Goal: Task Accomplishment & Management: Manage account settings

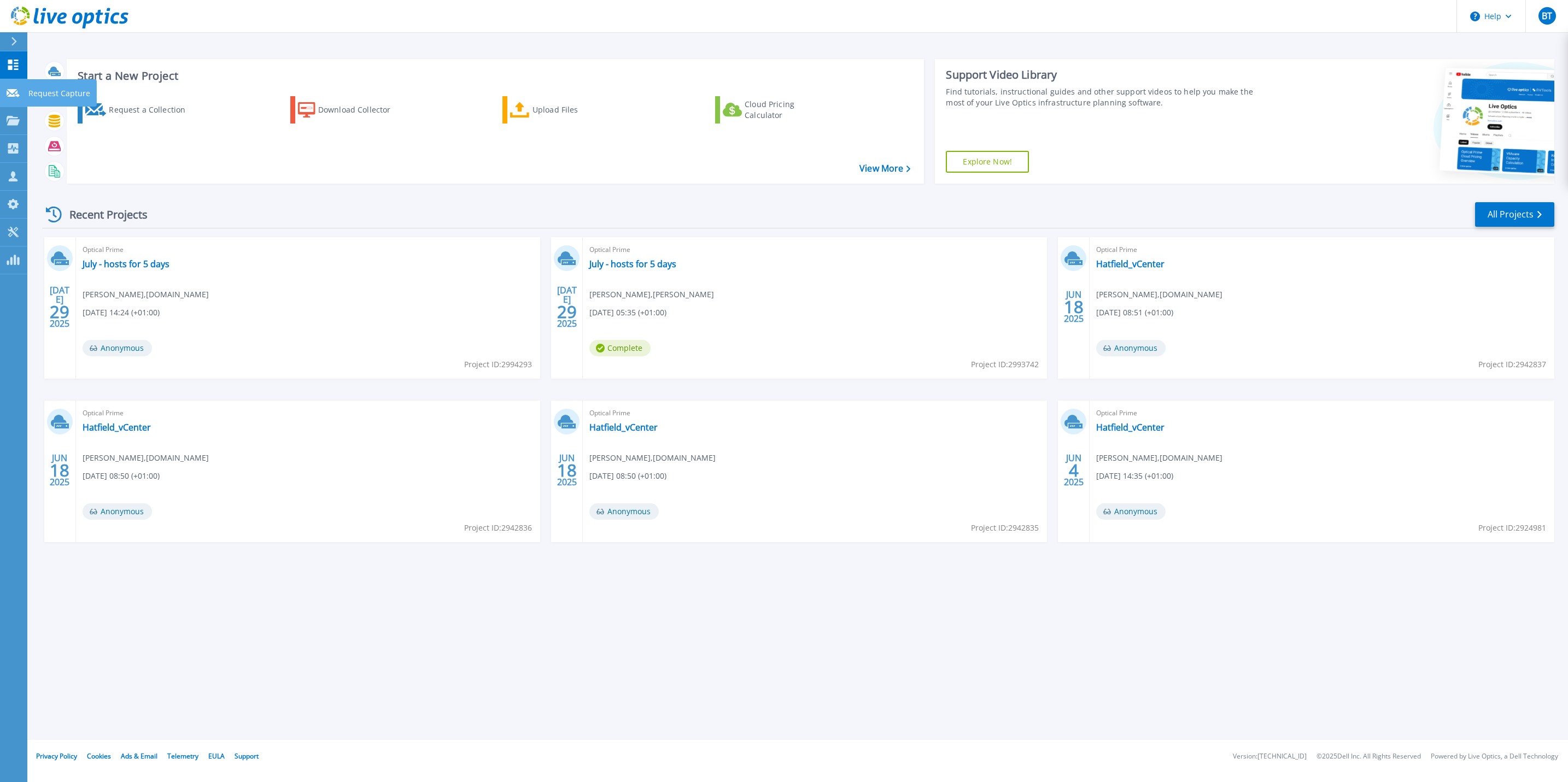
click at [13, 91] on icon at bounding box center [13, 93] width 13 height 8
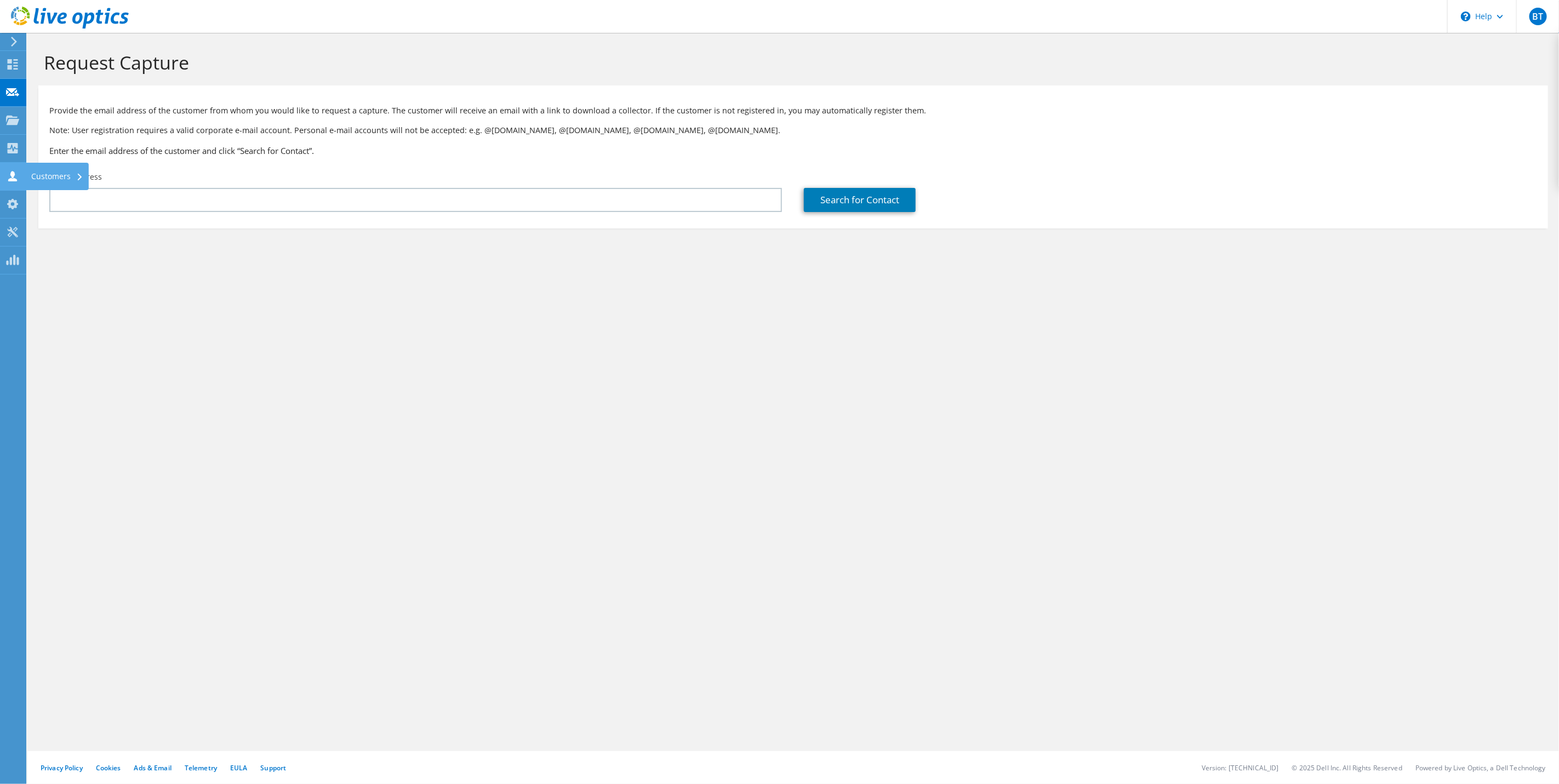
click at [12, 181] on use at bounding box center [12, 176] width 9 height 10
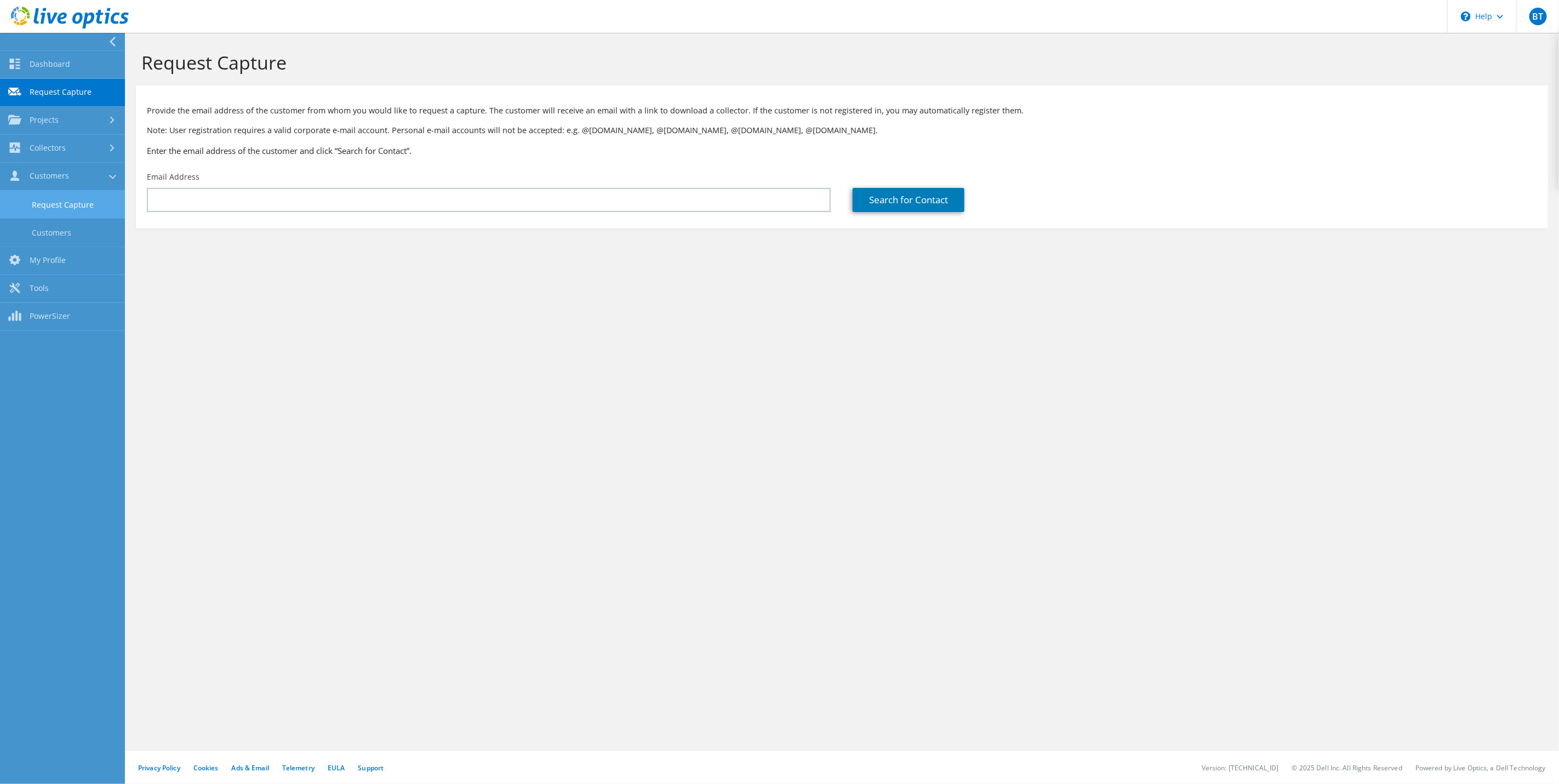
click at [76, 197] on link "Request Capture" at bounding box center [62, 205] width 125 height 28
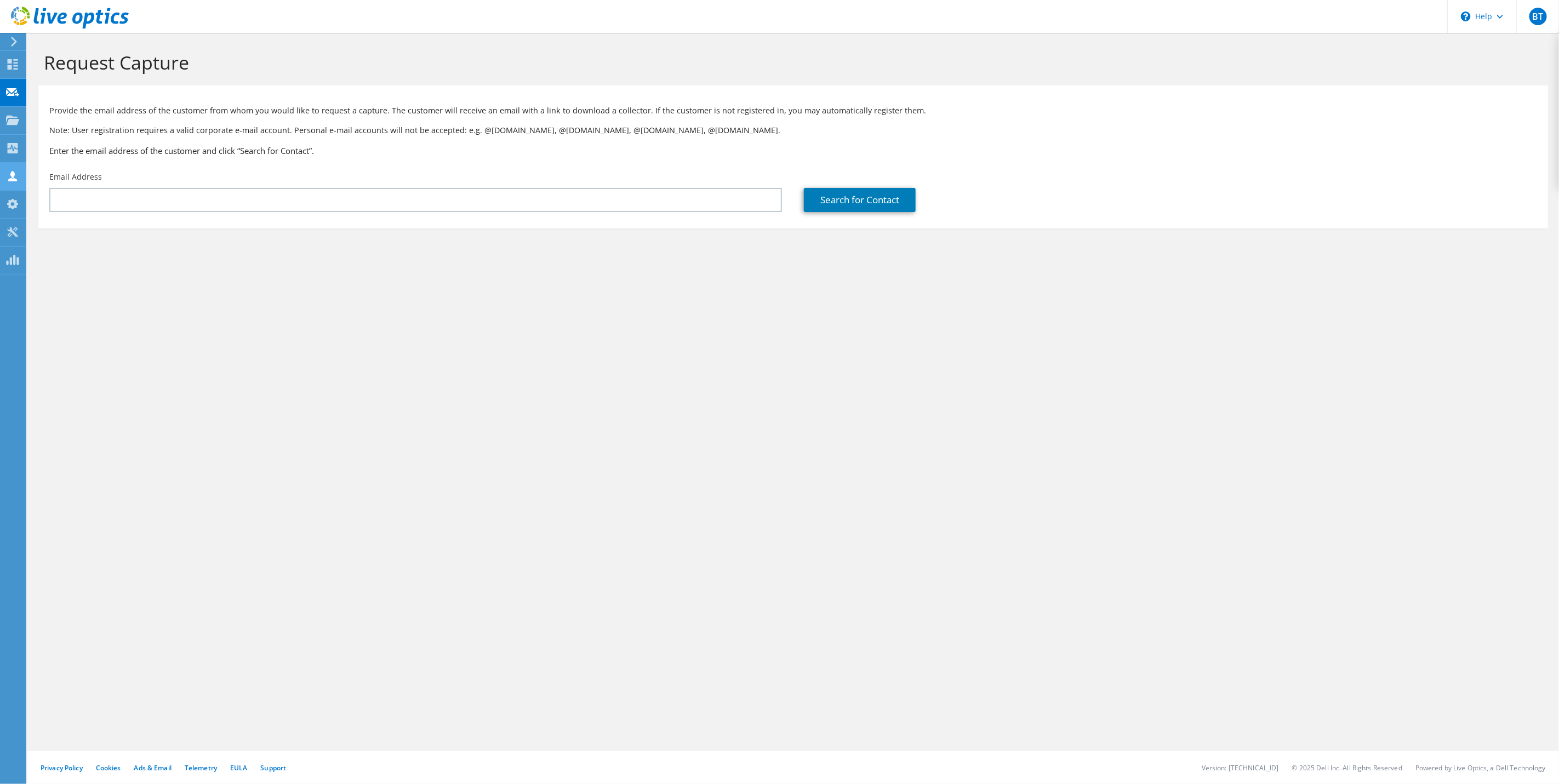
click at [9, 176] on icon at bounding box center [13, 176] width 13 height 10
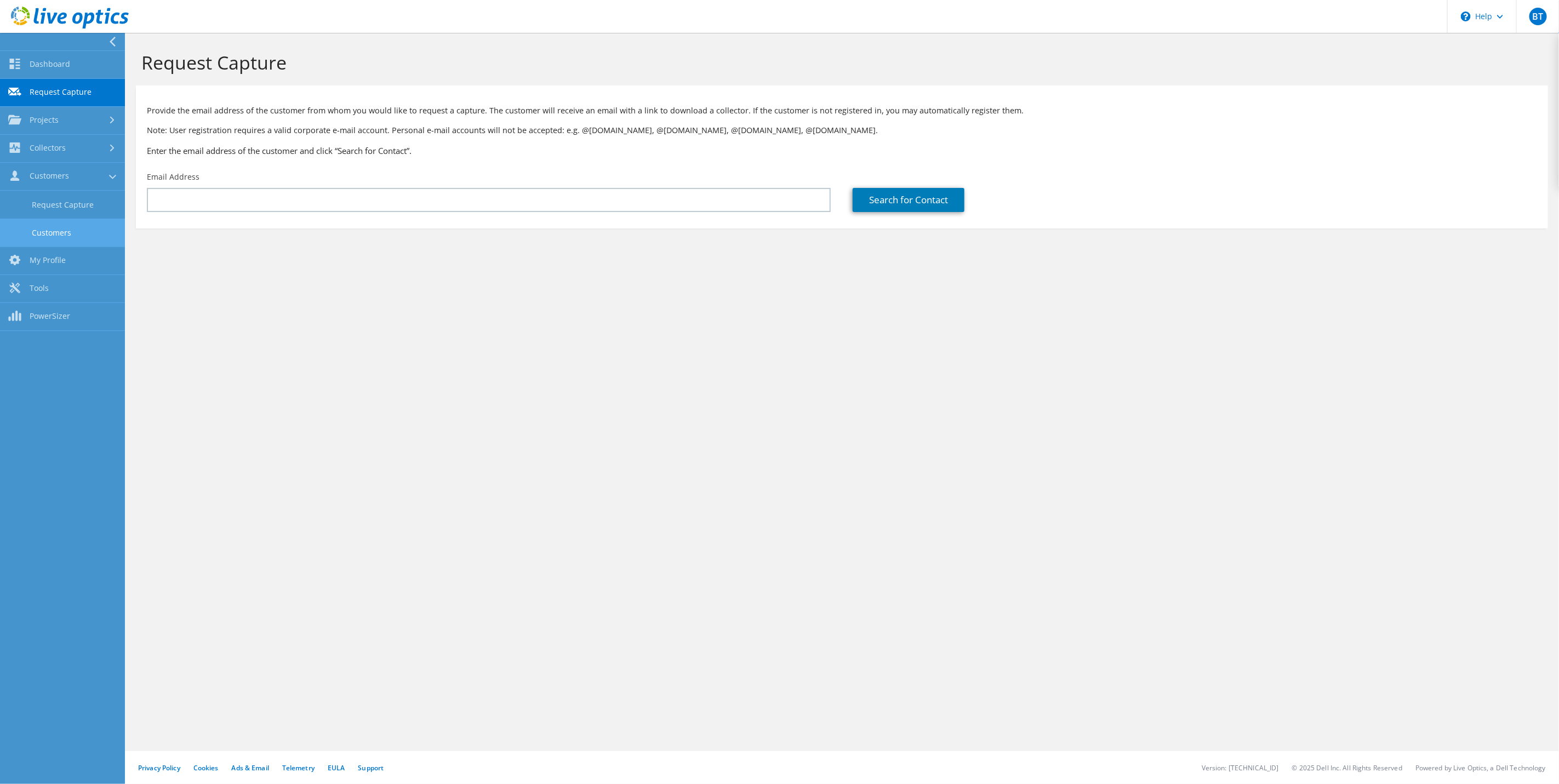
click at [74, 228] on link "Customers" at bounding box center [62, 232] width 125 height 28
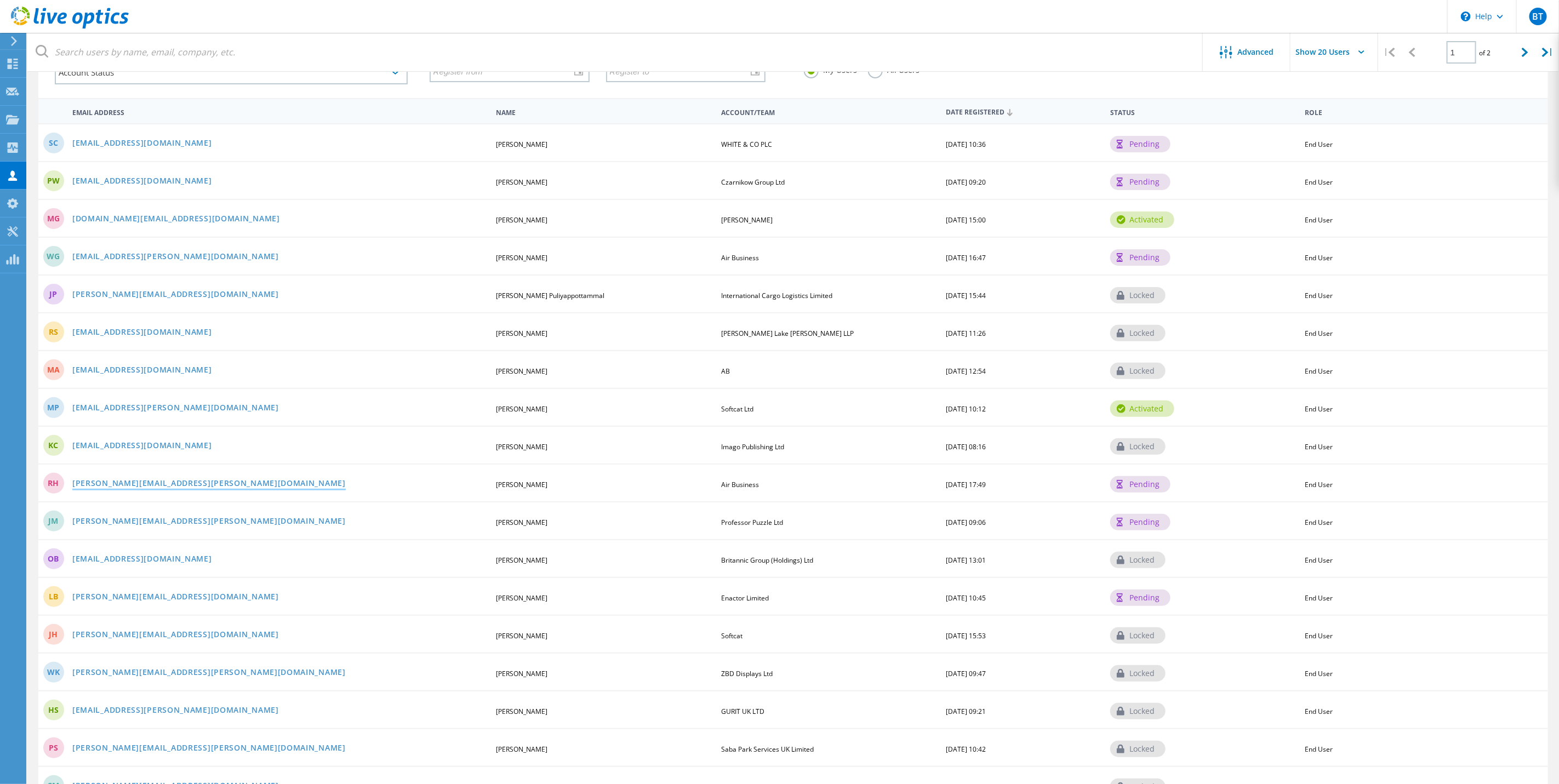
scroll to position [216, 0]
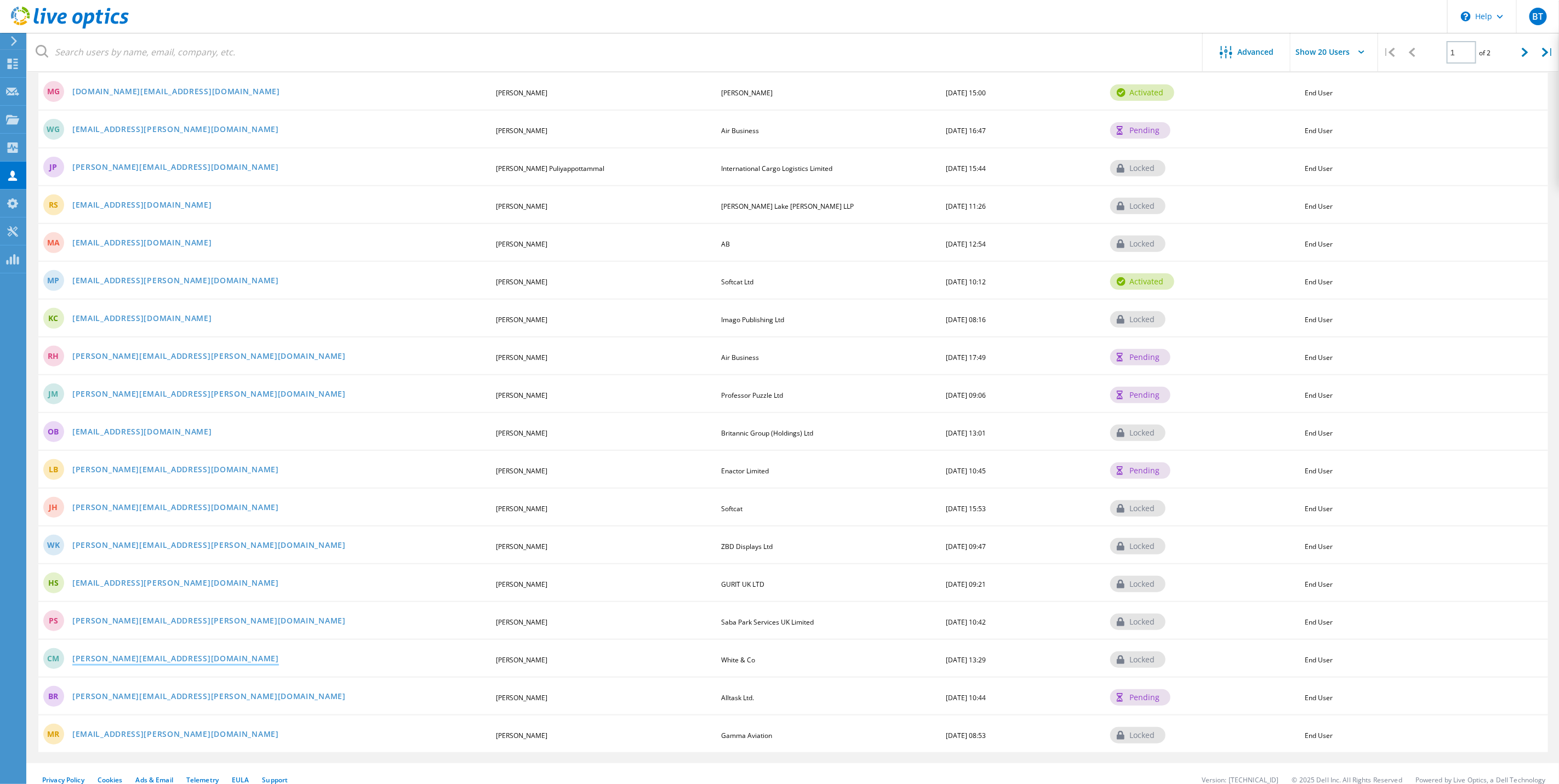
click at [152, 655] on link "c.mitchell@whiteandcompany.co.uk" at bounding box center [176, 659] width 207 height 9
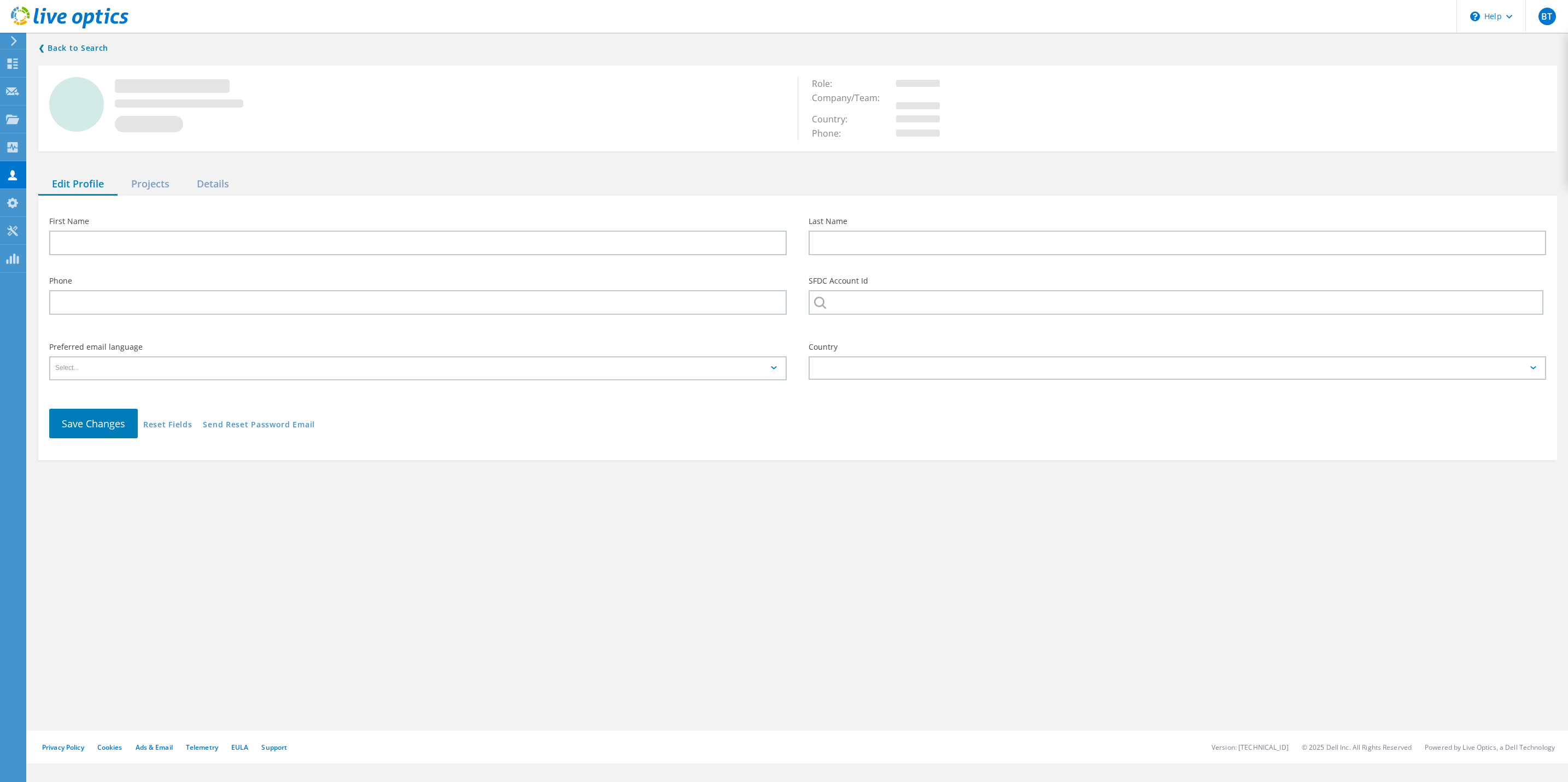
type input "Chris"
type input "Mitchell"
type input "01962 673344"
type input "White & Co"
type input "English"
